Goal: Transaction & Acquisition: Book appointment/travel/reservation

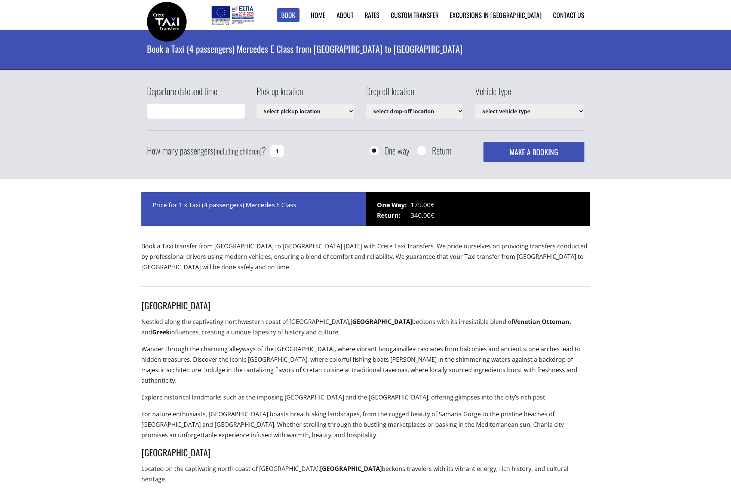
type input "[DATE] 11:54"
select select "540"
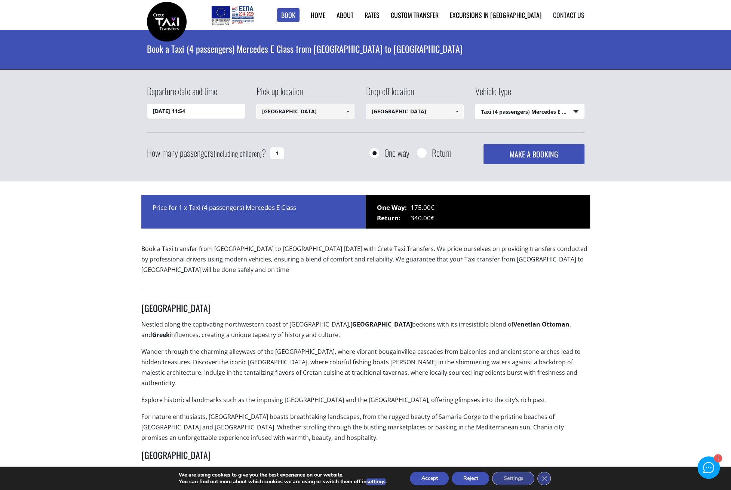
click at [575, 17] on link "Contact us" at bounding box center [568, 15] width 31 height 10
click at [708, 471] on div at bounding box center [708, 467] width 11 height 11
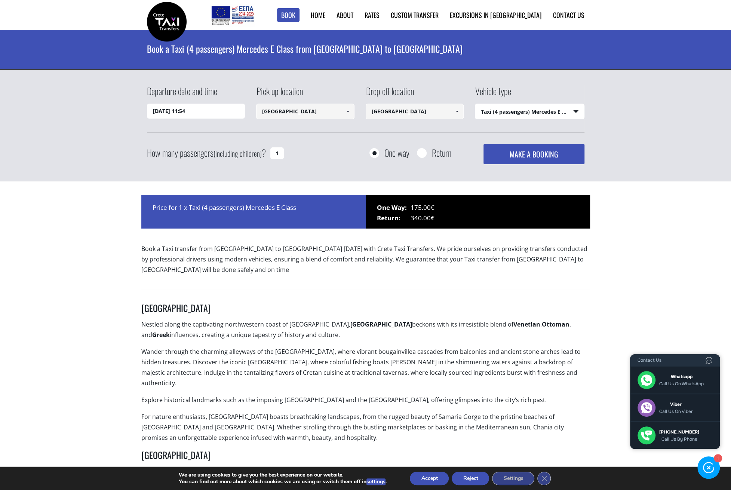
drag, startPoint x: 396, startPoint y: 111, endPoint x: 371, endPoint y: 112, distance: 25.8
click at [371, 112] on input "[GEOGRAPHIC_DATA]" at bounding box center [414, 112] width 98 height 16
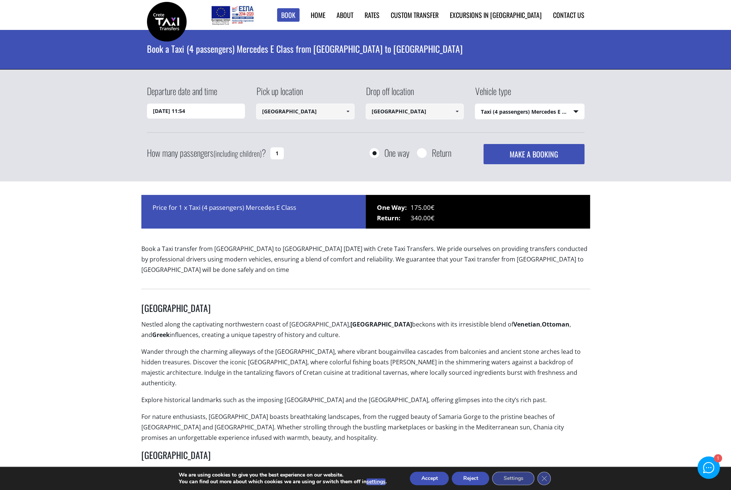
click at [707, 470] on div at bounding box center [708, 467] width 11 height 11
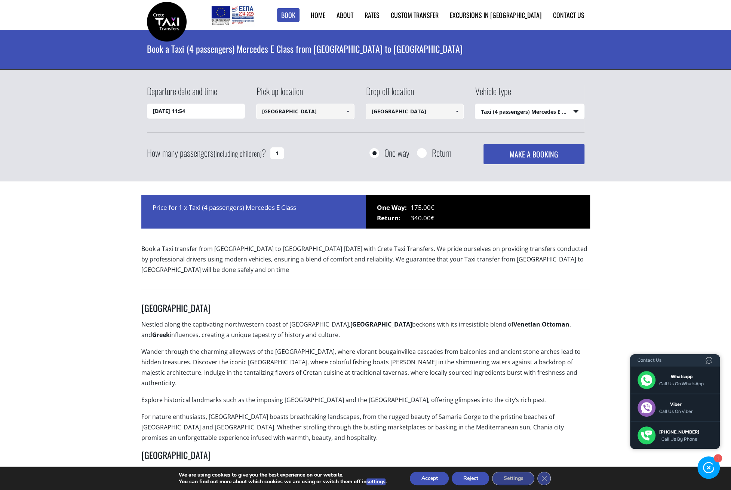
click at [673, 277] on main "Book a Taxi (4 passengers) Mercedes E Class from [GEOGRAPHIC_DATA] to [GEOGRAPH…" at bounding box center [365, 425] width 731 height 790
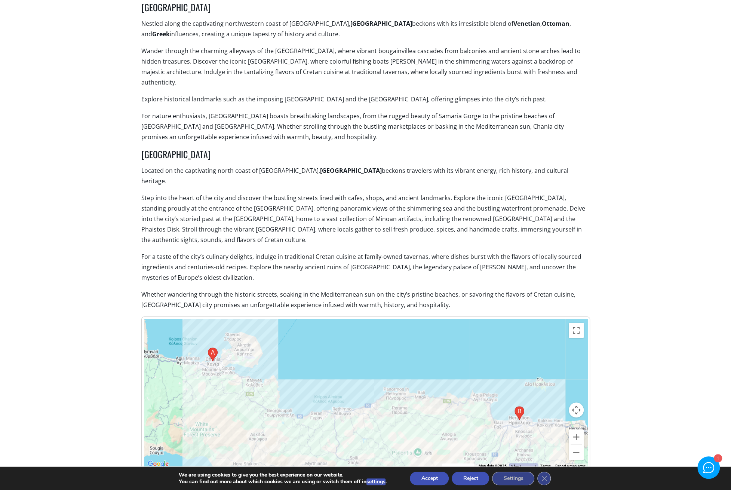
scroll to position [349, 0]
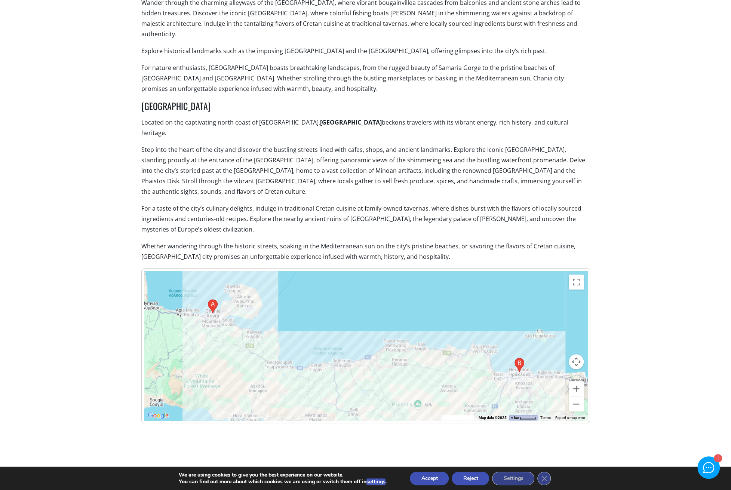
click at [715, 469] on div "1" at bounding box center [708, 467] width 22 height 22
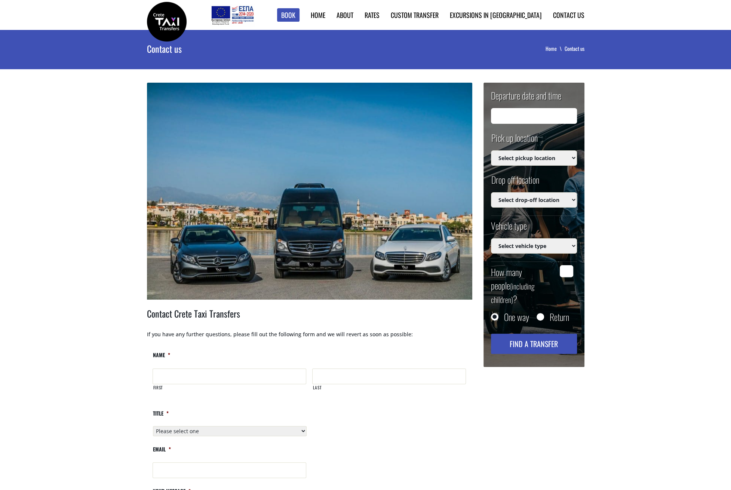
type input "29/09/2025 09:54"
